Goal: Task Accomplishment & Management: Use online tool/utility

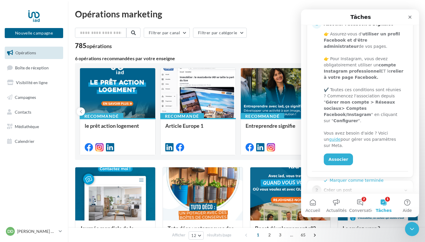
scroll to position [97, 0]
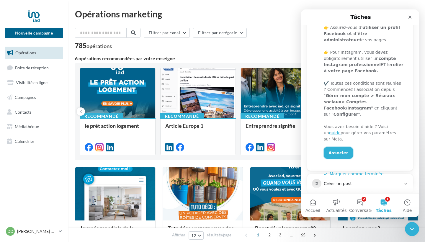
click at [342, 147] on link "Associer" at bounding box center [338, 153] width 29 height 12
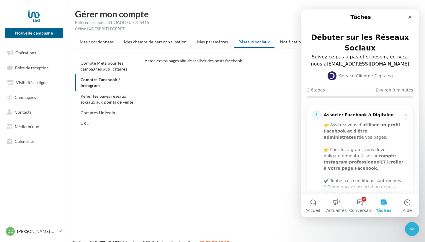
click at [229, 156] on div "CONFIGURER MES COMPTES POUR POSTER sur instagram et facebook Depuis Instagram, …" at bounding box center [284, 131] width 278 height 112
click at [107, 82] on ul "Compte Meta pour les campagnes publicitaires Comptes Facebook / Instagram Relie…" at bounding box center [107, 93] width 65 height 71
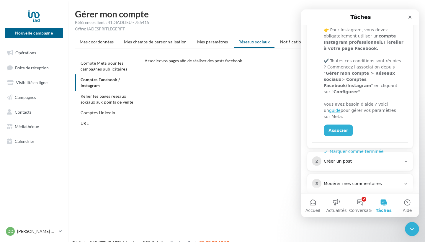
scroll to position [129, 0]
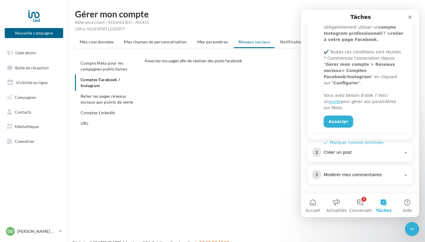
click at [337, 116] on link "Associer" at bounding box center [338, 122] width 29 height 12
click at [226, 167] on div "CONFIGURER MES COMPTES POUR POSTER sur instagram et facebook Depuis Instagram, …" at bounding box center [284, 131] width 278 height 112
click at [411, 19] on icon "Fermer" at bounding box center [410, 17] width 5 height 5
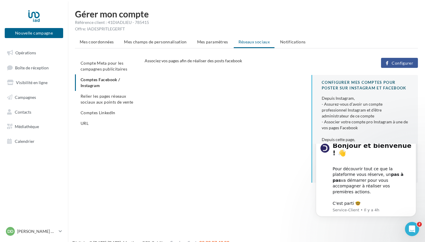
scroll to position [0, 0]
click at [404, 65] on span "Configurer" at bounding box center [403, 63] width 22 height 5
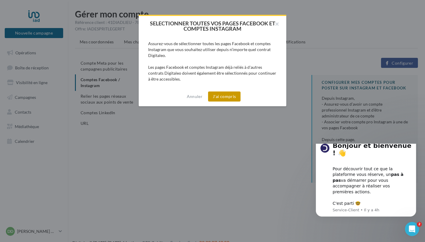
click at [223, 94] on button "J'ai compris" at bounding box center [224, 97] width 32 height 10
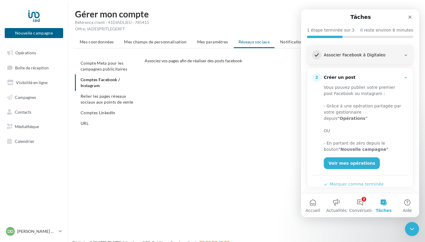
scroll to position [85, 0]
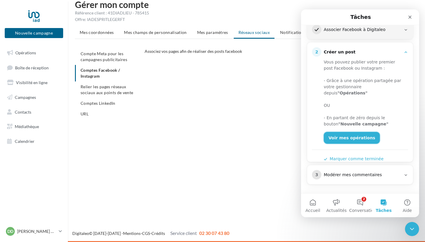
click at [348, 133] on link "Voir mes opérations" at bounding box center [352, 138] width 56 height 12
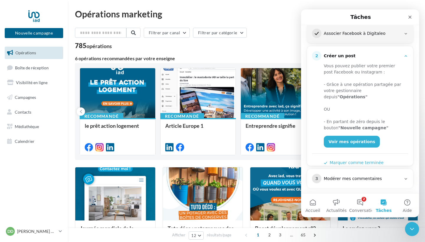
scroll to position [84, 0]
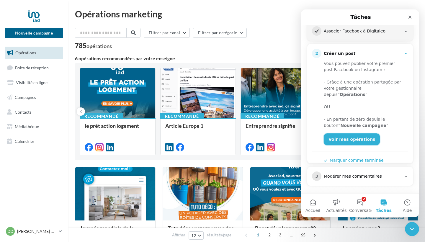
click at [348, 133] on link "Voir mes opérations" at bounding box center [352, 139] width 56 height 12
click at [410, 17] on icon "Fermer" at bounding box center [410, 17] width 3 height 3
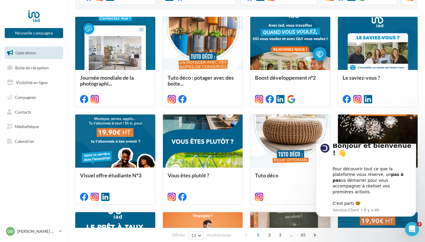
scroll to position [150, 0]
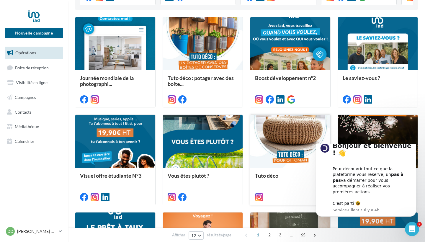
click at [289, 153] on div at bounding box center [290, 142] width 80 height 54
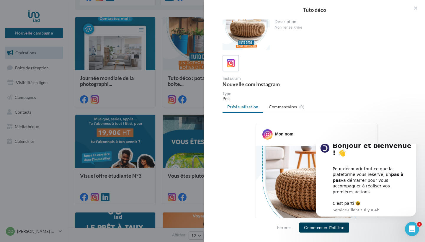
click at [319, 228] on button "Commencer l'édition" at bounding box center [324, 228] width 50 height 10
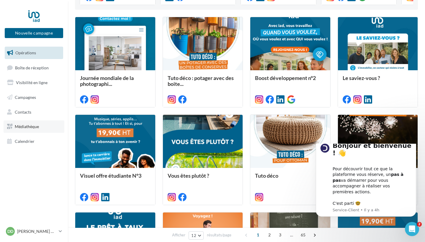
click at [33, 124] on span "Médiathèque" at bounding box center [27, 126] width 24 height 5
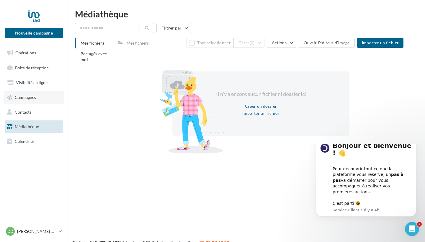
click at [35, 98] on span "Campagnes" at bounding box center [25, 97] width 21 height 5
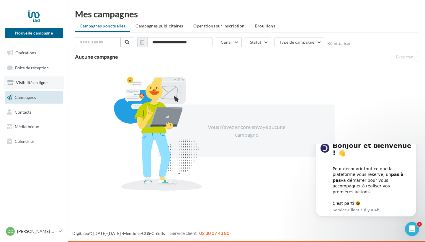
click at [35, 80] on span "Visibilité en ligne" at bounding box center [32, 82] width 32 height 5
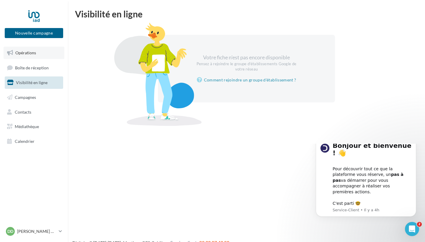
click at [30, 50] on span "Opérations" at bounding box center [25, 52] width 21 height 5
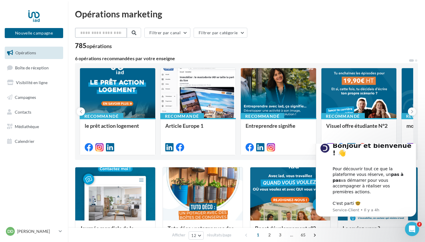
click at [88, 32] on input "text" at bounding box center [101, 33] width 52 height 10
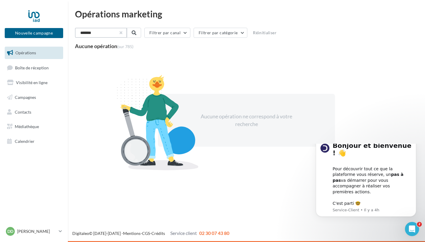
type input "*******"
click at [122, 32] on button "button" at bounding box center [120, 33] width 2 height 2
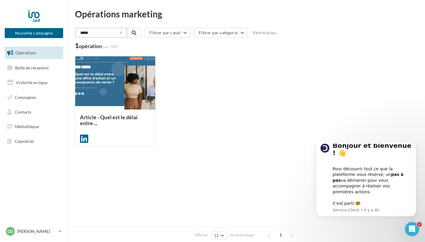
type input "*****"
click at [122, 33] on button "button" at bounding box center [120, 33] width 2 height 2
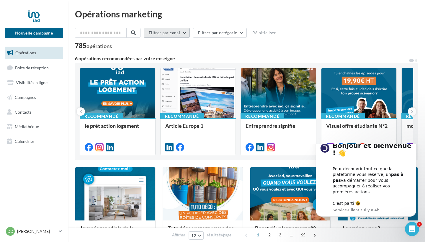
click at [187, 33] on button "Filtrer par canal" at bounding box center [167, 33] width 46 height 10
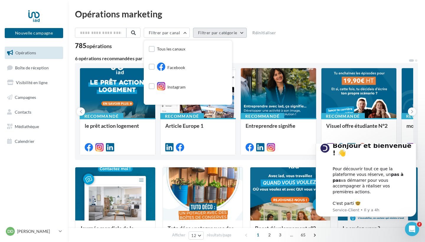
click at [237, 30] on button "Filtrer par catégorie" at bounding box center [220, 33] width 54 height 10
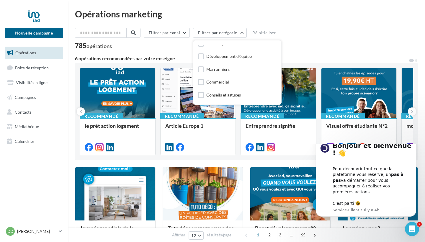
scroll to position [35, 0]
click at [224, 77] on div "Commercial" at bounding box center [217, 78] width 23 height 6
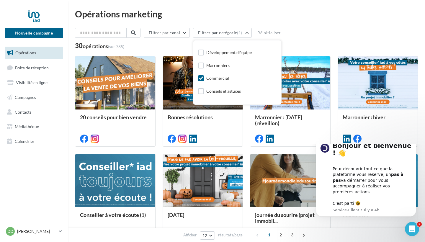
scroll to position [0, 0]
click at [203, 78] on icon at bounding box center [201, 78] width 4 height 4
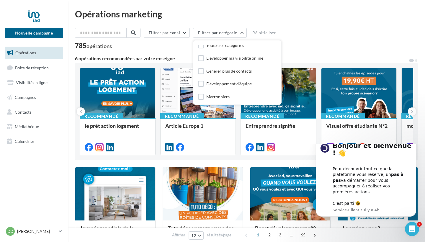
scroll to position [2, 0]
click at [239, 63] on div "Développer ma visibilité online" at bounding box center [230, 59] width 65 height 7
click at [239, 61] on div "Développer ma visibilité online" at bounding box center [234, 59] width 57 height 6
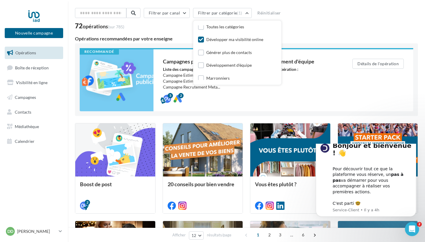
scroll to position [18, 0]
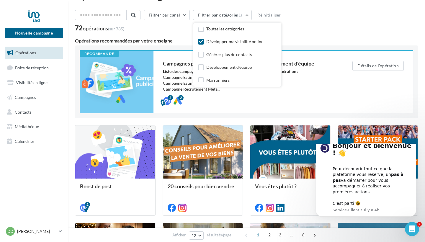
click at [222, 41] on div "Développer ma visibilité online" at bounding box center [234, 42] width 57 height 6
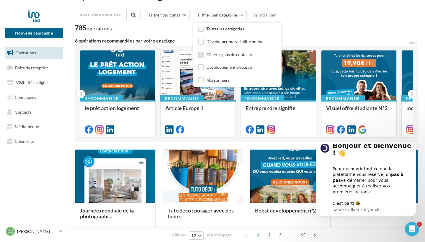
click at [224, 53] on div "Générer plus de contacts" at bounding box center [228, 55] width 45 height 6
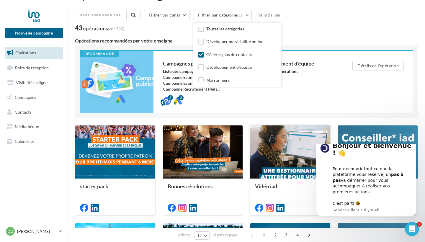
click at [275, 152] on div at bounding box center [290, 152] width 80 height 54
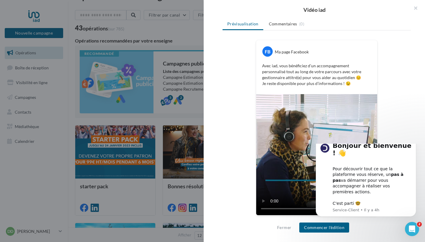
scroll to position [83, 0]
click at [289, 156] on video at bounding box center [316, 154] width 121 height 121
click at [281, 228] on button "Fermer" at bounding box center [284, 227] width 19 height 7
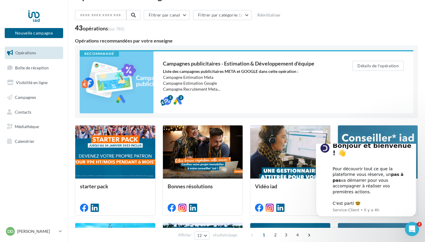
click at [414, 144] on button "Dismiss notification" at bounding box center [415, 140] width 8 height 8
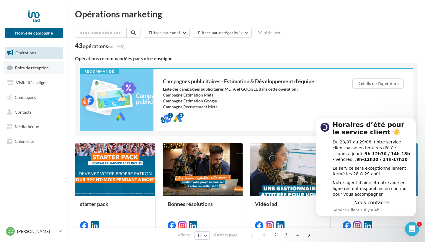
scroll to position [0, 0]
click at [32, 34] on button "Nouvelle campagne" at bounding box center [34, 33] width 58 height 10
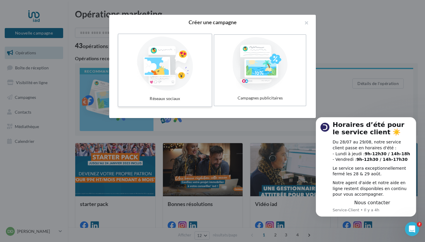
click at [175, 71] on div at bounding box center [165, 64] width 89 height 54
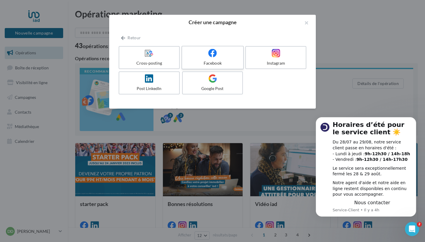
click at [216, 62] on div "Facebook" at bounding box center [213, 63] width 56 height 6
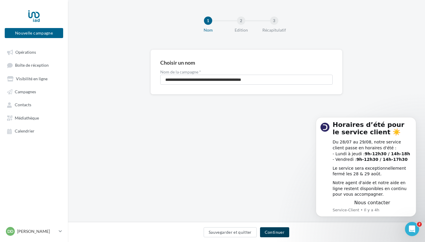
click at [279, 236] on button "Continuer" at bounding box center [274, 232] width 29 height 10
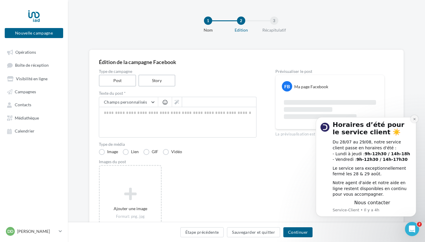
click at [416, 121] on icon "Dismiss notification" at bounding box center [414, 118] width 3 height 3
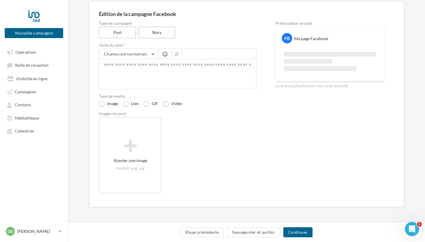
scroll to position [48, 0]
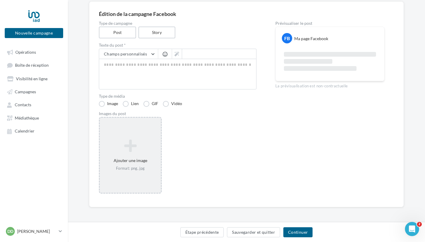
click at [128, 153] on icon at bounding box center [130, 146] width 56 height 14
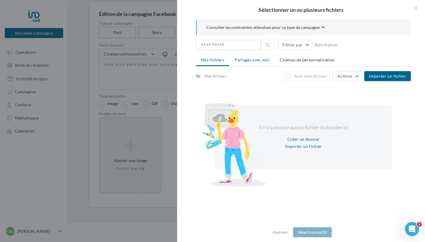
click at [258, 63] on li "Partagés avec moi" at bounding box center [252, 60] width 44 height 11
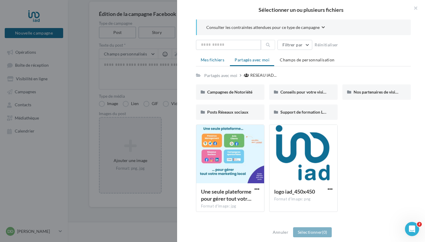
click at [212, 63] on li "Mes fichiers" at bounding box center [212, 60] width 33 height 11
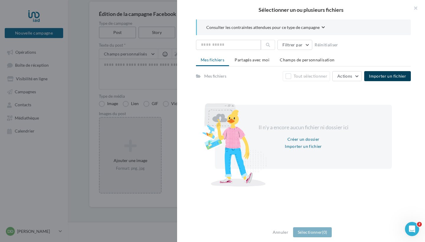
click at [402, 74] on span "Importer un fichier" at bounding box center [387, 76] width 37 height 5
click at [386, 79] on span "100%" at bounding box center [388, 76] width 36 height 5
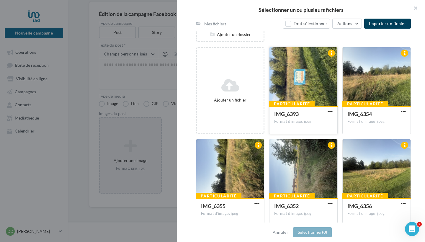
scroll to position [60, 0]
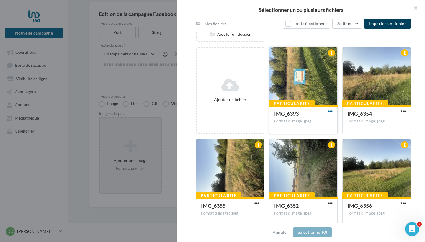
click at [331, 111] on span "button" at bounding box center [330, 111] width 5 height 5
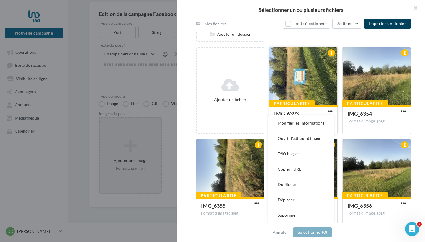
click at [312, 75] on div at bounding box center [304, 76] width 68 height 59
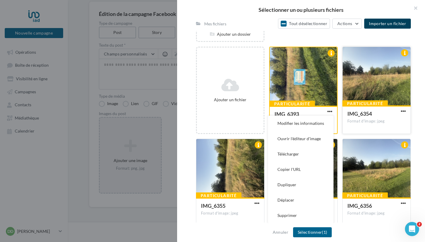
click at [366, 81] on div at bounding box center [377, 76] width 68 height 59
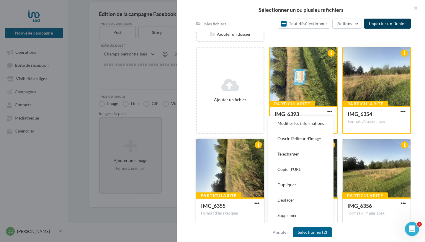
click at [235, 160] on div at bounding box center [230, 168] width 68 height 59
click at [330, 114] on span "button" at bounding box center [329, 111] width 5 height 5
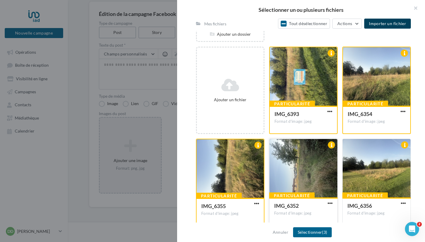
click at [308, 164] on div at bounding box center [304, 168] width 68 height 59
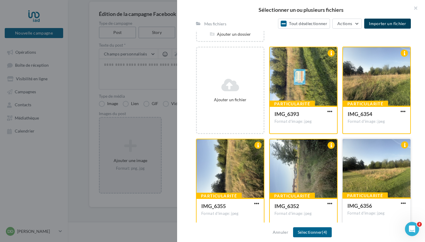
click at [378, 177] on div at bounding box center [377, 168] width 68 height 59
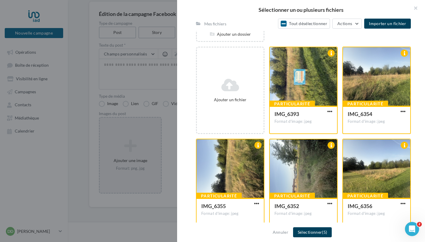
click at [321, 233] on button "Sélectionner (5)" at bounding box center [312, 232] width 39 height 10
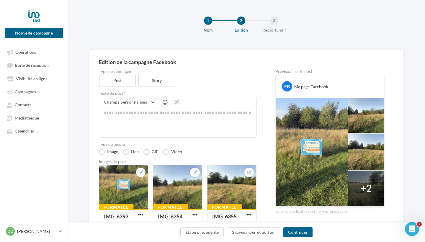
scroll to position [0, 0]
click at [148, 121] on textarea at bounding box center [178, 122] width 158 height 31
click at [156, 120] on textarea at bounding box center [178, 122] width 158 height 31
click at [56, 0] on html "Nouvelle campagne Nouvelle campagne Opérations Boîte de réception Visibilité en…" at bounding box center [212, 121] width 425 height 242
click at [158, 122] on textarea at bounding box center [178, 122] width 158 height 31
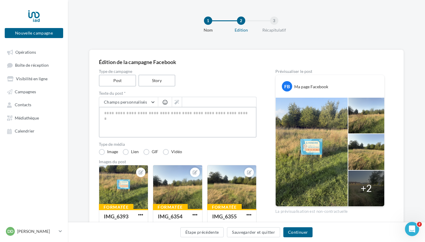
type textarea "*"
type textarea "**"
type textarea "***"
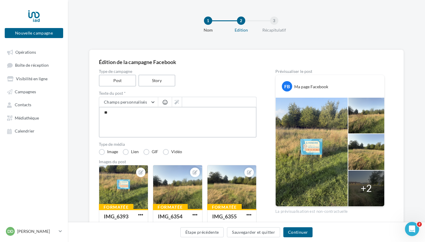
type textarea "***"
type textarea "****"
type textarea "*****"
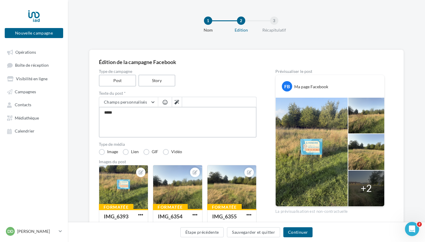
type textarea "******"
type textarea "*******"
type textarea "********"
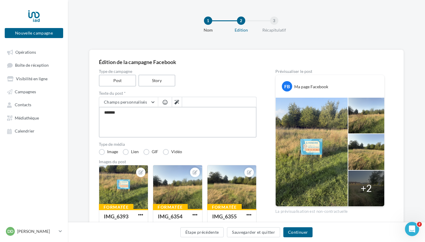
type textarea "********"
type textarea "*********"
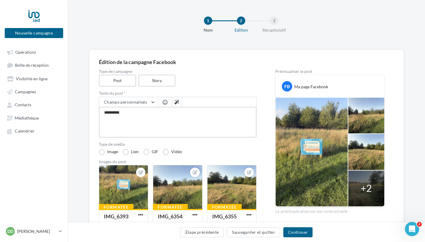
type textarea "**********"
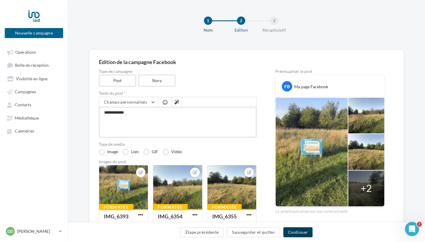
type textarea "**********"
click at [298, 231] on button "Continuer" at bounding box center [297, 232] width 29 height 10
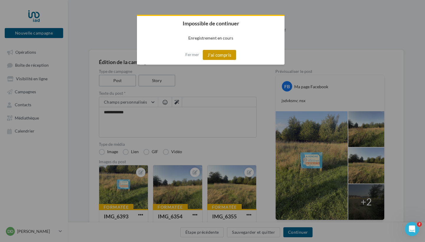
click at [223, 53] on button "J'ai compris" at bounding box center [220, 55] width 34 height 10
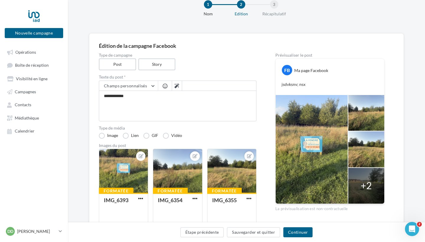
scroll to position [18, 0]
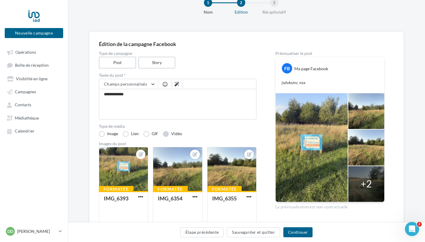
click at [168, 133] on label "Vidéo" at bounding box center [172, 134] width 19 height 6
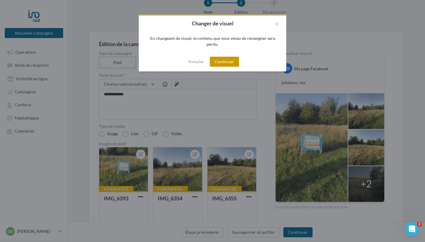
click at [225, 61] on button "Continuer" at bounding box center [224, 62] width 29 height 10
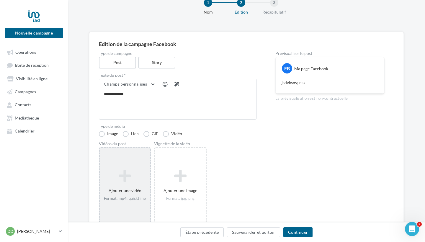
click at [144, 163] on div "Ajouter une vidéo Format: mp4, quicktime" at bounding box center [125, 185] width 52 height 77
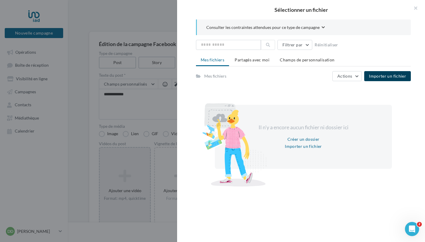
click at [396, 76] on span "Importer un fichier" at bounding box center [387, 76] width 37 height 5
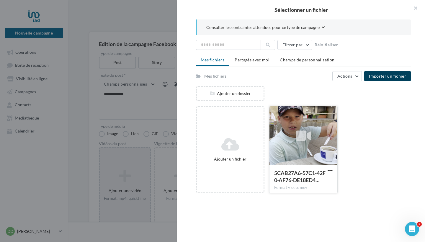
click at [303, 139] on icon at bounding box center [303, 136] width 15 height 14
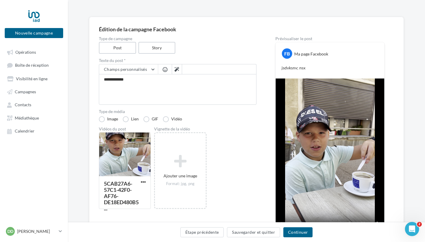
scroll to position [33, 0]
click at [297, 232] on button "Continuer" at bounding box center [297, 232] width 29 height 10
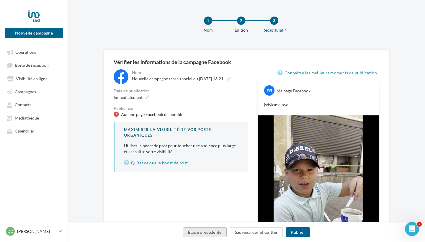
click at [209, 234] on button "Étape précédente" at bounding box center [205, 232] width 44 height 10
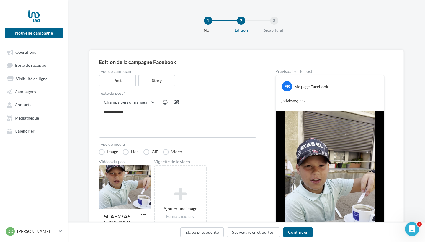
click at [209, 234] on button "Étape précédente" at bounding box center [202, 232] width 44 height 10
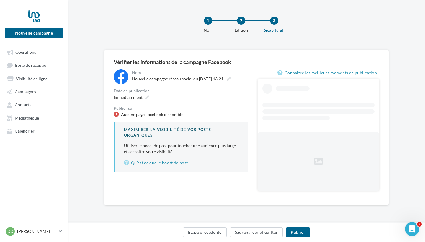
scroll to position [22, 0]
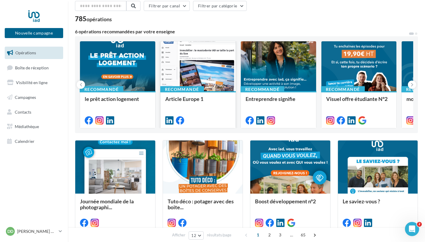
scroll to position [30, 0]
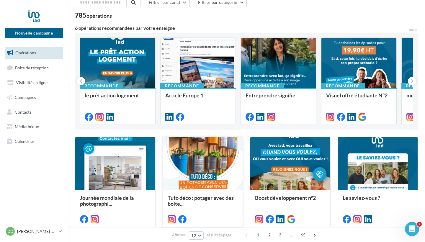
click at [204, 166] on div at bounding box center [203, 164] width 80 height 54
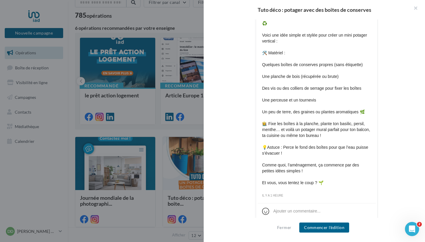
scroll to position [291, 0]
click at [324, 226] on button "Commencer l'édition" at bounding box center [324, 228] width 50 height 10
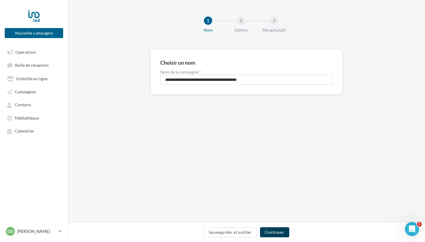
click at [283, 232] on button "Continuer" at bounding box center [274, 232] width 29 height 10
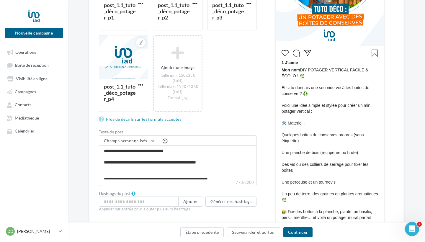
scroll to position [158, 0]
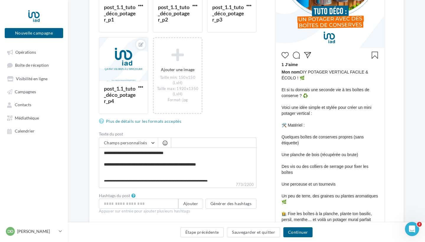
click at [281, 73] on div "1 J’aime Mon nom DIY POTAGER VERTICAL FACILE & ÉCOLO ! 🌿 Et si tu donnais une s…" at bounding box center [330, 166] width 106 height 233
click at [103, 154] on textarea "**********" at bounding box center [178, 165] width 158 height 34
type textarea "**********"
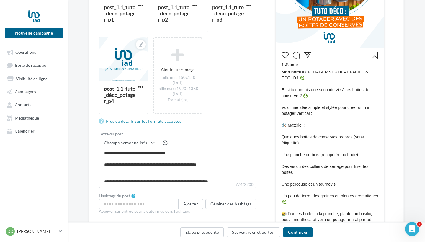
type textarea "**********"
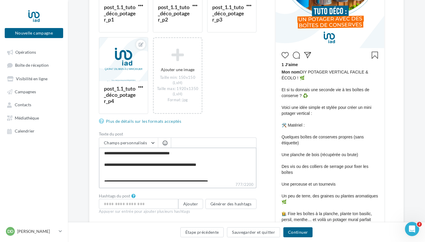
type textarea "**********"
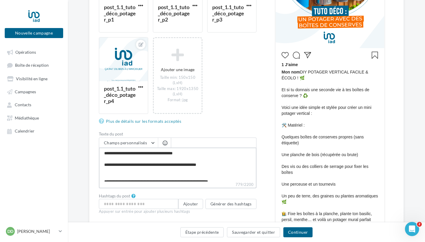
type textarea "**********"
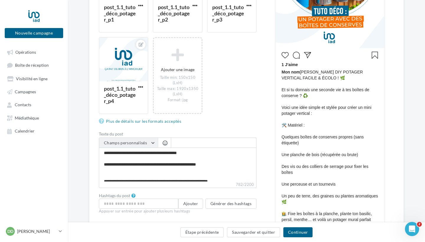
click at [157, 143] on button "Champs personnalisés" at bounding box center [128, 143] width 59 height 10
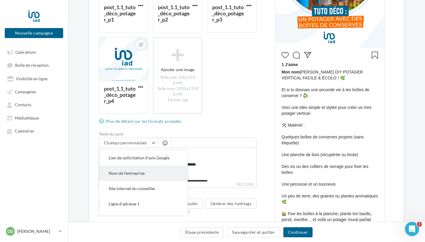
click at [133, 172] on div "Champs personnalisés Lien de sollicitation d'avis Google Nom de l'entreprise Si…" at bounding box center [178, 163] width 158 height 50
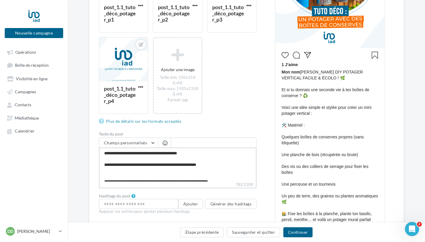
click at [121, 154] on textarea "**********" at bounding box center [178, 165] width 158 height 34
type textarea "**********"
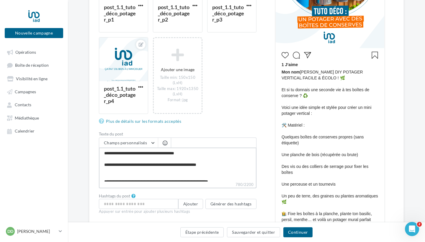
type textarea "**********"
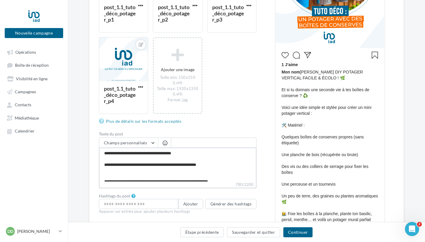
type textarea "**********"
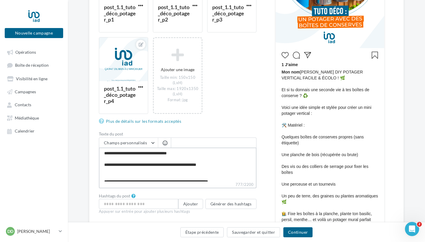
type textarea "**********"
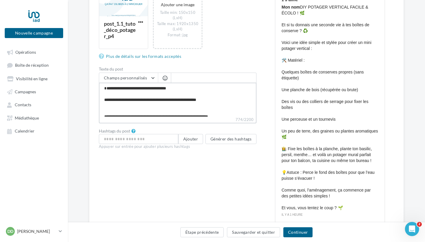
scroll to position [223, 0]
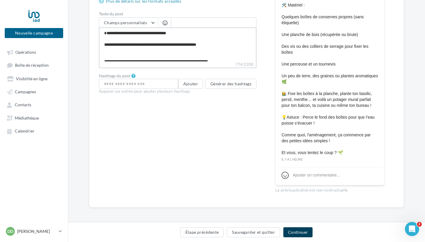
type textarea "**********"
click at [298, 230] on button "Continuer" at bounding box center [297, 232] width 29 height 10
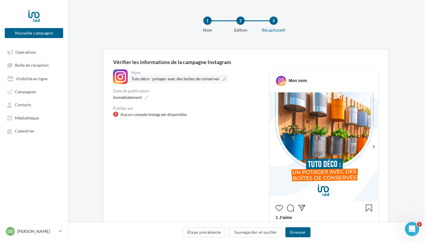
scroll to position [0, 1]
click at [223, 79] on icon at bounding box center [225, 79] width 4 height 4
click at [183, 79] on input "**********" at bounding box center [156, 80] width 51 height 10
click at [304, 228] on button "Envoyer" at bounding box center [297, 232] width 25 height 10
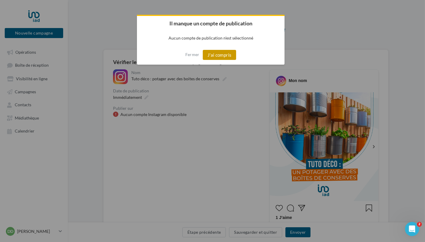
click at [218, 57] on button "J'ai compris" at bounding box center [220, 55] width 34 height 10
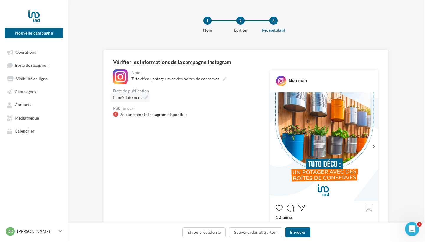
click at [145, 96] on icon at bounding box center [146, 97] width 4 height 4
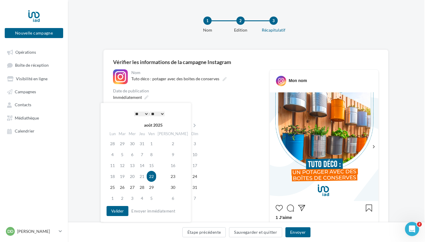
click at [187, 92] on div "Date de publication" at bounding box center [186, 91] width 147 height 4
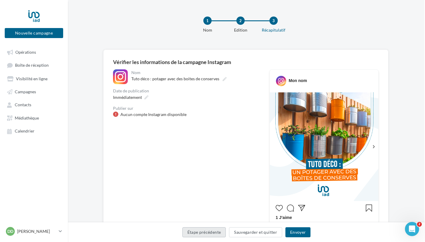
click at [213, 234] on button "Étape précédente" at bounding box center [204, 232] width 44 height 10
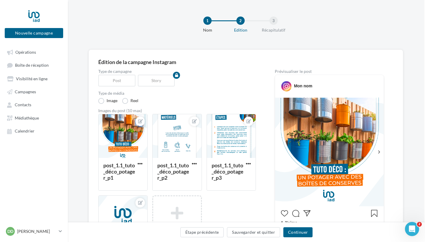
click at [213, 234] on button "Étape précédente" at bounding box center [202, 232] width 44 height 10
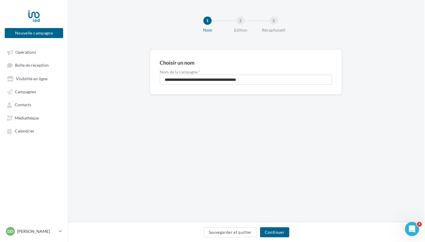
click at [213, 234] on button "Sauvegarder et quitter" at bounding box center [230, 232] width 53 height 10
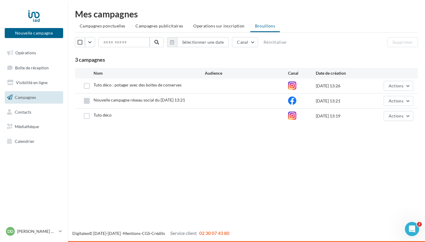
click at [88, 100] on label at bounding box center [87, 101] width 6 height 6
click at [407, 101] on button "Actions" at bounding box center [399, 101] width 30 height 10
click at [87, 86] on label at bounding box center [87, 86] width 6 height 6
click at [86, 116] on label at bounding box center [87, 116] width 6 height 6
click at [405, 87] on button "Actions" at bounding box center [399, 86] width 30 height 10
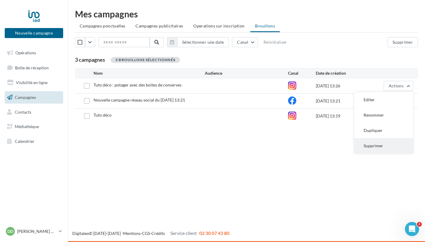
click at [376, 146] on button "Supprimer" at bounding box center [383, 145] width 59 height 15
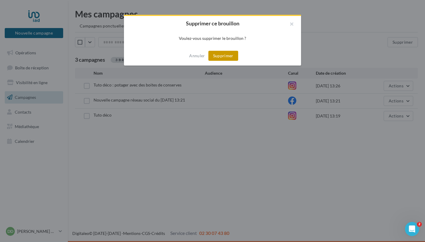
click at [231, 55] on button "Supprimer" at bounding box center [223, 56] width 30 height 10
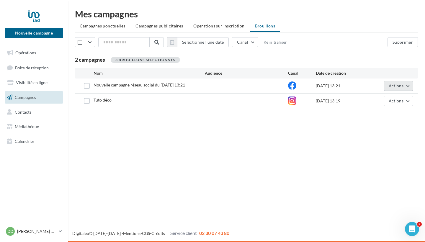
click at [401, 85] on span "Actions" at bounding box center [396, 85] width 15 height 5
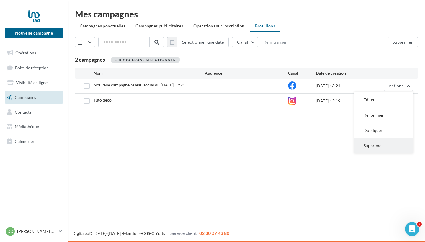
click at [369, 145] on button "Supprimer" at bounding box center [383, 145] width 59 height 15
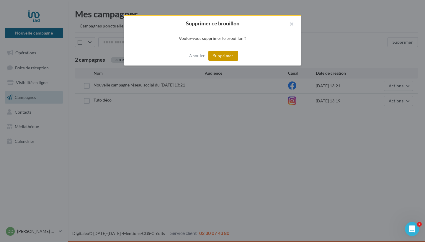
click at [221, 56] on button "Supprimer" at bounding box center [223, 56] width 30 height 10
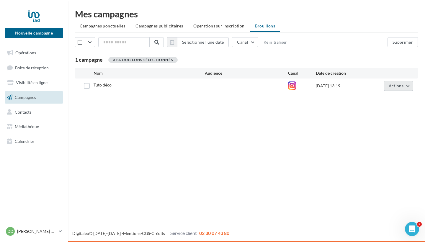
click at [409, 89] on button "Actions" at bounding box center [399, 86] width 30 height 10
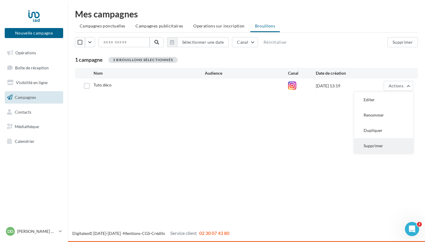
click at [381, 146] on button "Supprimer" at bounding box center [383, 145] width 59 height 15
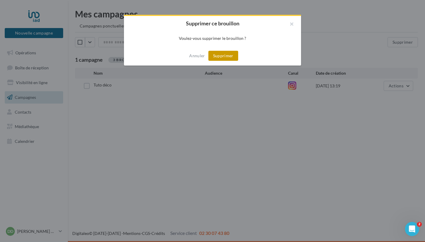
click at [222, 56] on button "Supprimer" at bounding box center [223, 56] width 30 height 10
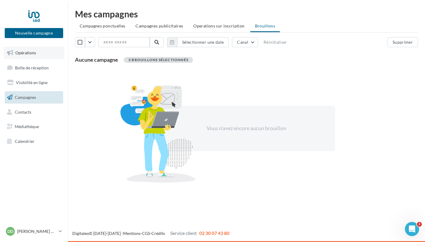
click at [32, 55] on span "Opérations" at bounding box center [25, 52] width 21 height 5
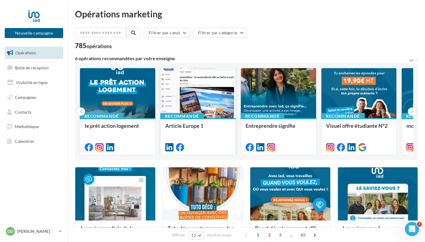
click at [199, 107] on div at bounding box center [198, 93] width 75 height 50
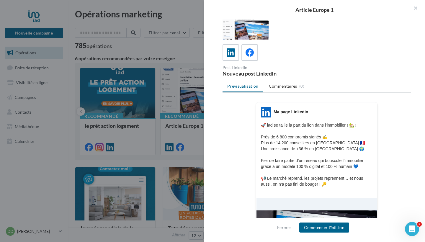
scroll to position [12, 0]
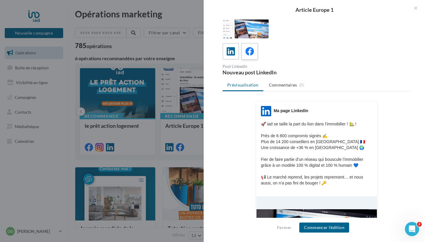
click at [254, 54] on icon at bounding box center [250, 51] width 9 height 9
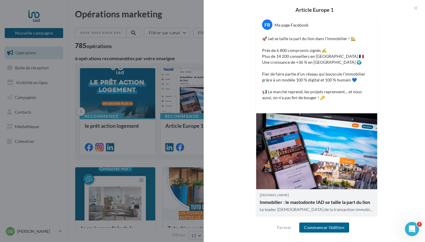
scroll to position [109, 0]
click at [415, 9] on button "button" at bounding box center [413, 9] width 24 height 18
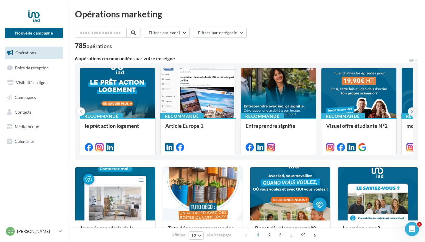
click at [411, 110] on button at bounding box center [412, 111] width 8 height 8
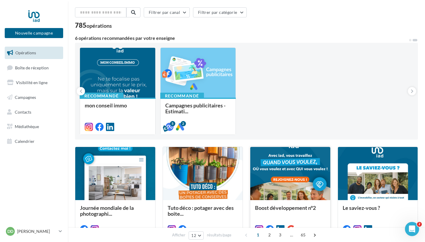
scroll to position [14, 0]
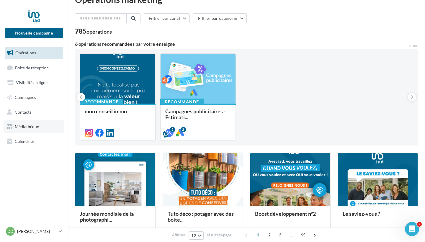
click at [42, 128] on link "Médiathèque" at bounding box center [34, 126] width 61 height 12
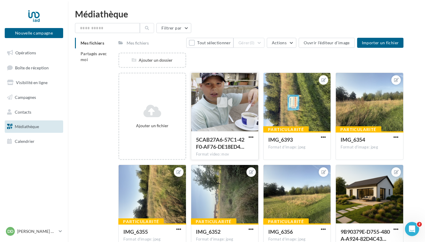
click at [200, 79] on label at bounding box center [199, 81] width 6 height 6
click at [259, 43] on button "Gérer (1)" at bounding box center [249, 43] width 31 height 10
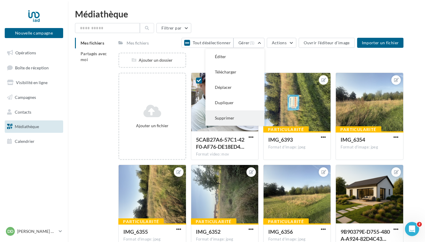
click at [233, 116] on button "Supprimer" at bounding box center [234, 117] width 59 height 15
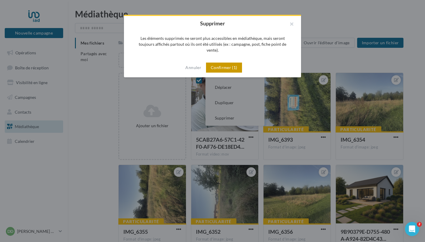
click at [218, 63] on button "Confirmer (1)" at bounding box center [224, 68] width 36 height 10
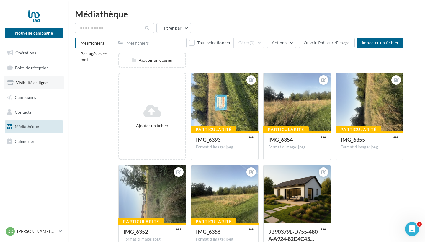
click at [52, 83] on link "Visibilité en ligne" at bounding box center [34, 82] width 61 height 12
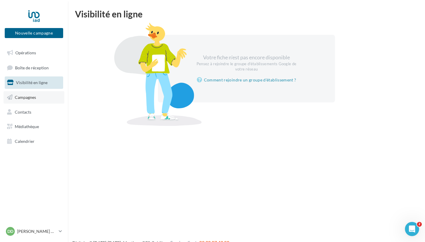
click at [27, 98] on span "Campagnes" at bounding box center [25, 97] width 21 height 5
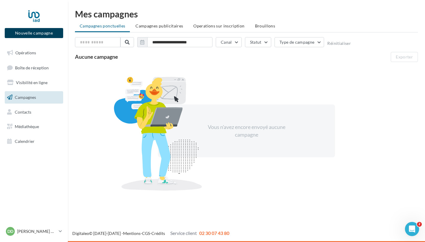
click at [49, 34] on button "Nouvelle campagne" at bounding box center [34, 33] width 58 height 10
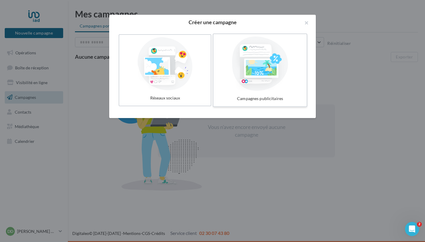
click at [265, 69] on div at bounding box center [260, 64] width 89 height 54
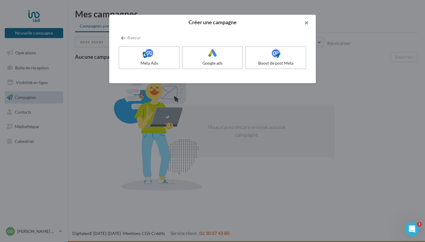
click at [307, 22] on button "button" at bounding box center [304, 24] width 24 height 18
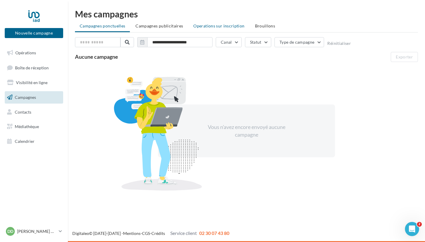
click at [219, 28] on li "Operations sur inscription" at bounding box center [219, 26] width 61 height 11
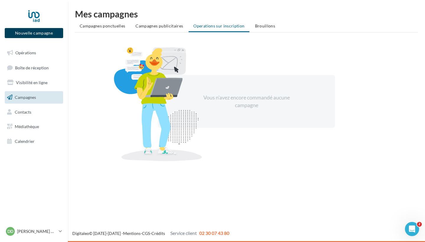
click at [47, 37] on button "Nouvelle campagne" at bounding box center [34, 33] width 58 height 10
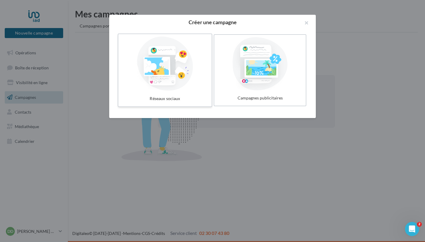
click at [187, 72] on div at bounding box center [165, 64] width 89 height 54
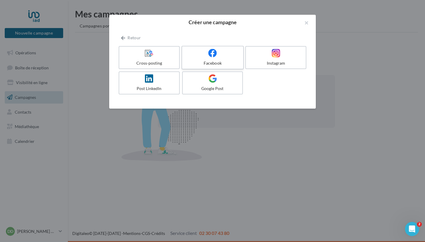
click at [207, 55] on div at bounding box center [213, 53] width 56 height 9
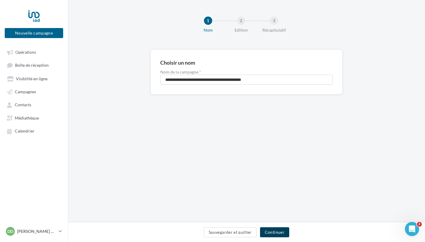
click at [275, 233] on button "Continuer" at bounding box center [274, 232] width 29 height 10
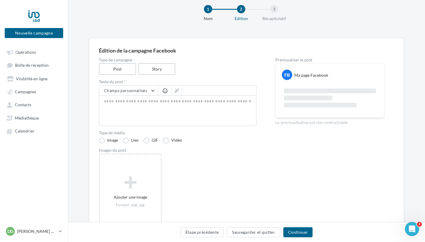
scroll to position [12, 0]
click at [148, 138] on label "GIF" at bounding box center [150, 140] width 15 height 6
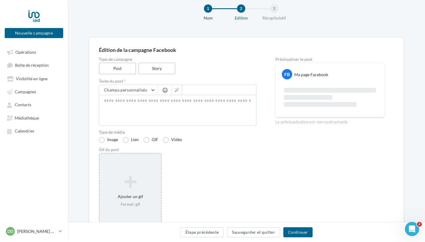
click at [128, 169] on div "Ajouter un gif Format: gif" at bounding box center [130, 191] width 63 height 77
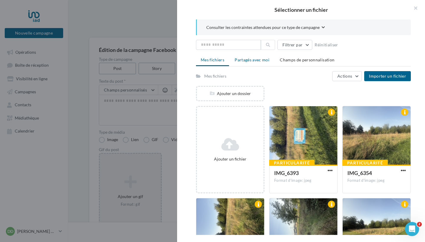
click at [262, 63] on li "Partagés avec moi" at bounding box center [252, 60] width 44 height 11
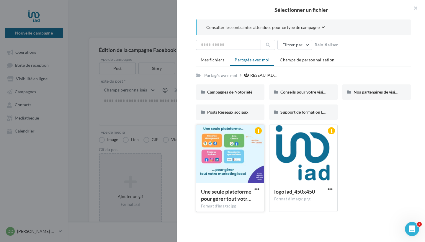
click at [221, 160] on div at bounding box center [230, 154] width 68 height 59
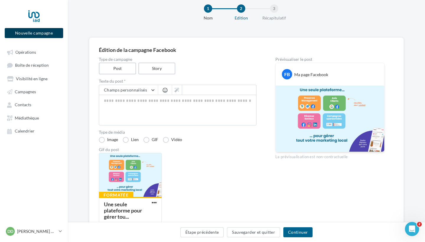
click at [57, 33] on button "Nouvelle campagne" at bounding box center [34, 33] width 58 height 10
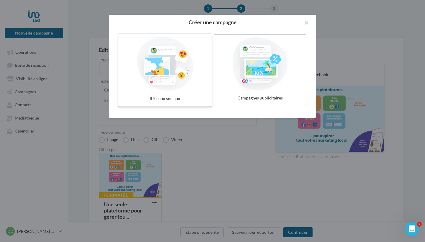
click at [177, 66] on div at bounding box center [165, 64] width 89 height 54
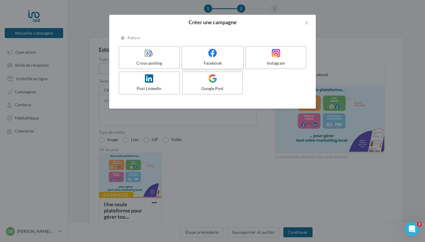
click at [236, 64] on div "Facebook" at bounding box center [213, 63] width 56 height 6
